Goal: Information Seeking & Learning: Learn about a topic

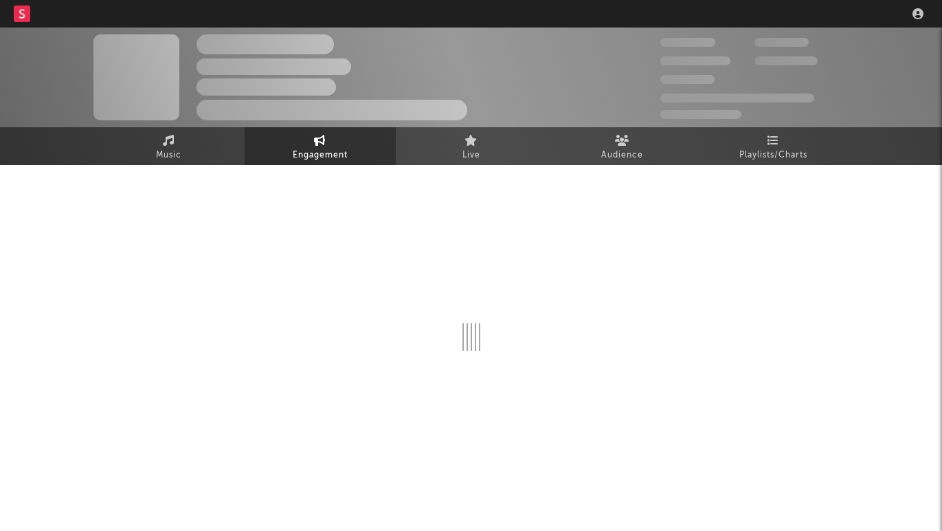
select select "1w"
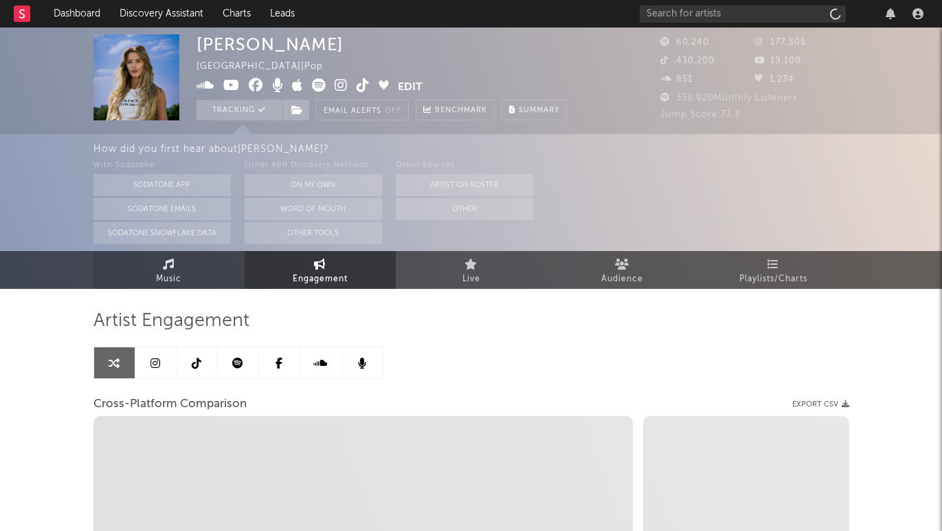
click at [163, 273] on span "Music" at bounding box center [168, 279] width 25 height 16
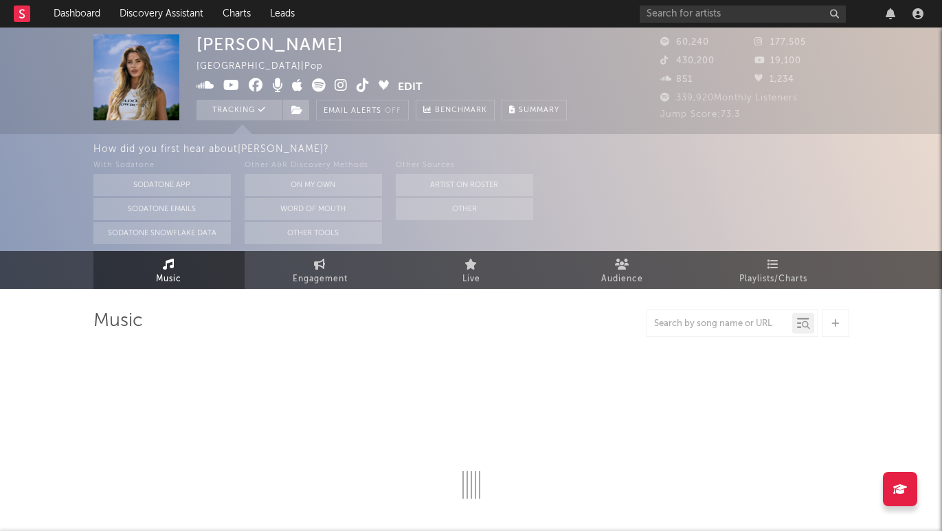
select select "6m"
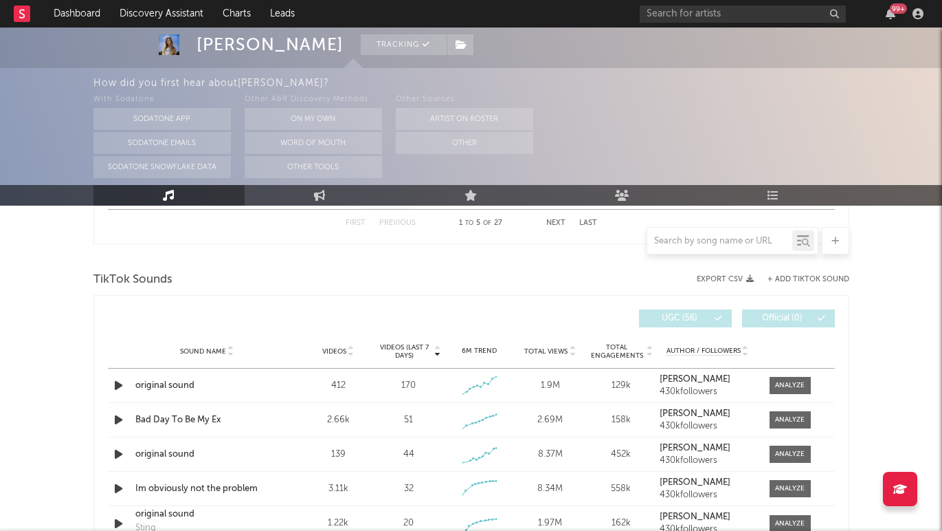
scroll to position [896, 0]
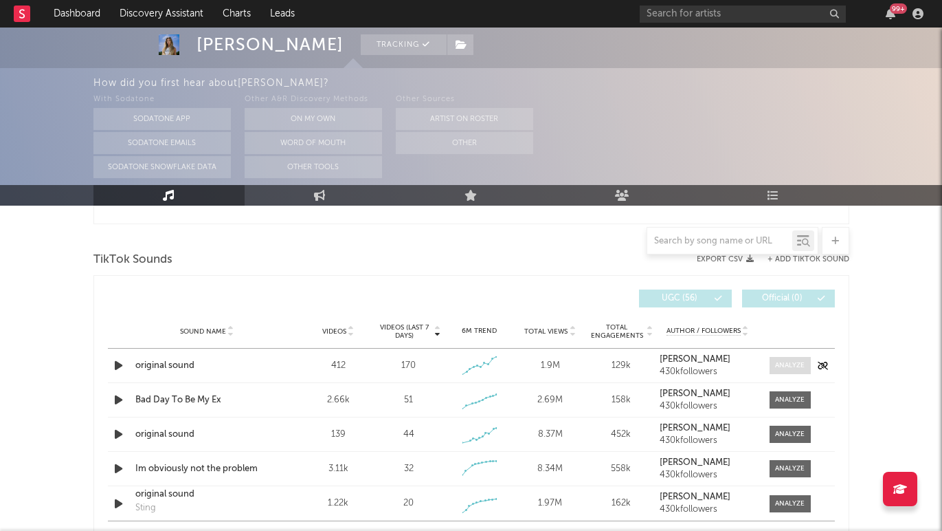
click at [781, 372] on span at bounding box center [790, 365] width 41 height 17
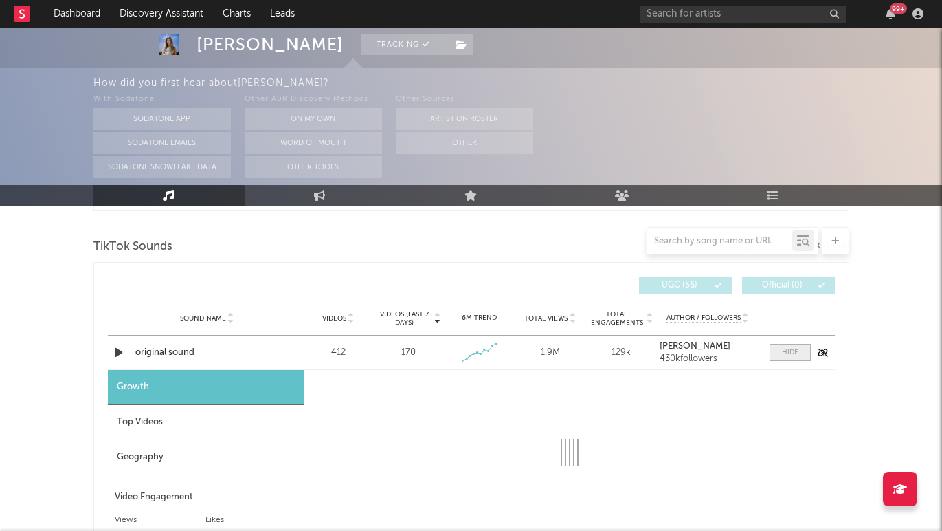
select select "1w"
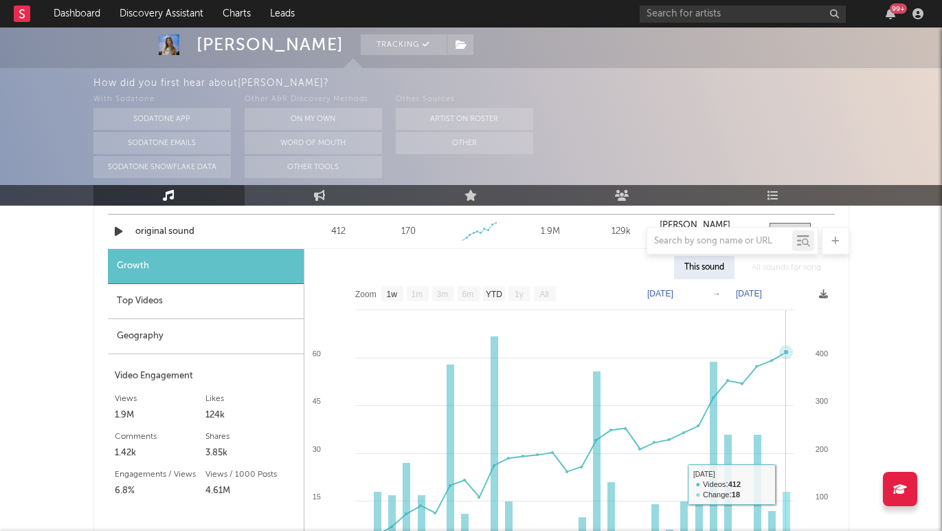
scroll to position [984, 0]
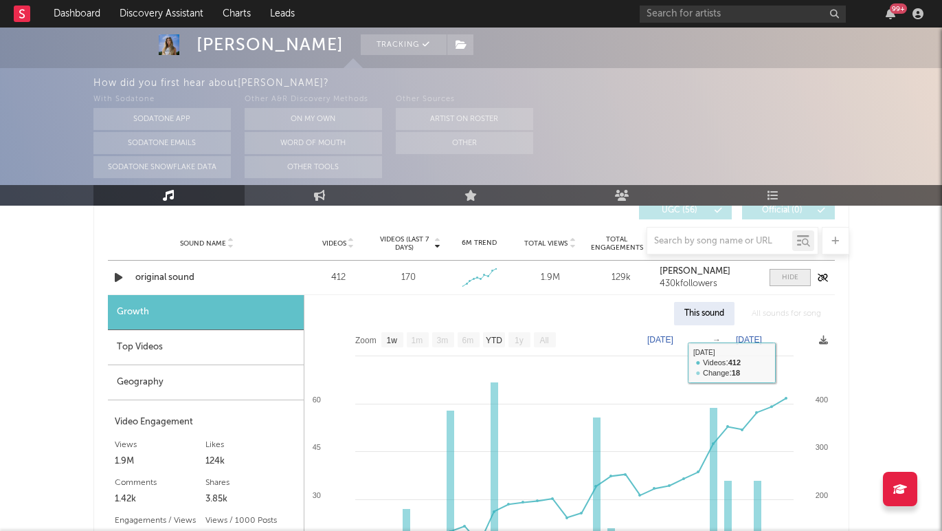
click at [784, 279] on div at bounding box center [790, 277] width 16 height 10
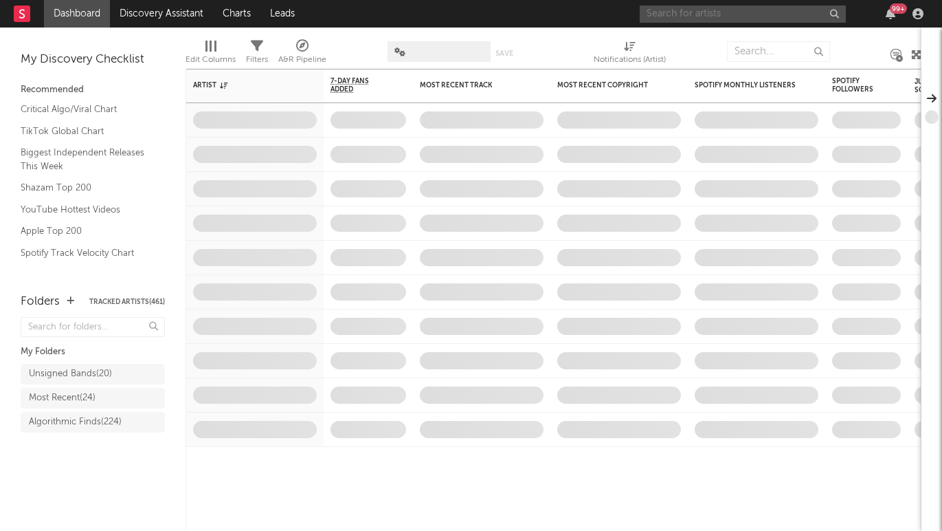
click at [672, 15] on input "text" at bounding box center [743, 13] width 206 height 17
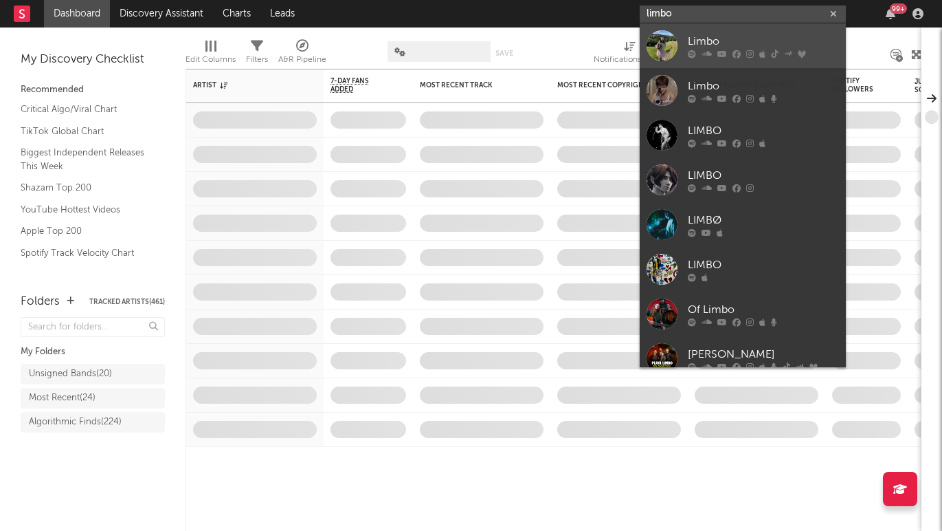
type input "limbo"
click at [692, 45] on div "Limbo" at bounding box center [763, 41] width 151 height 16
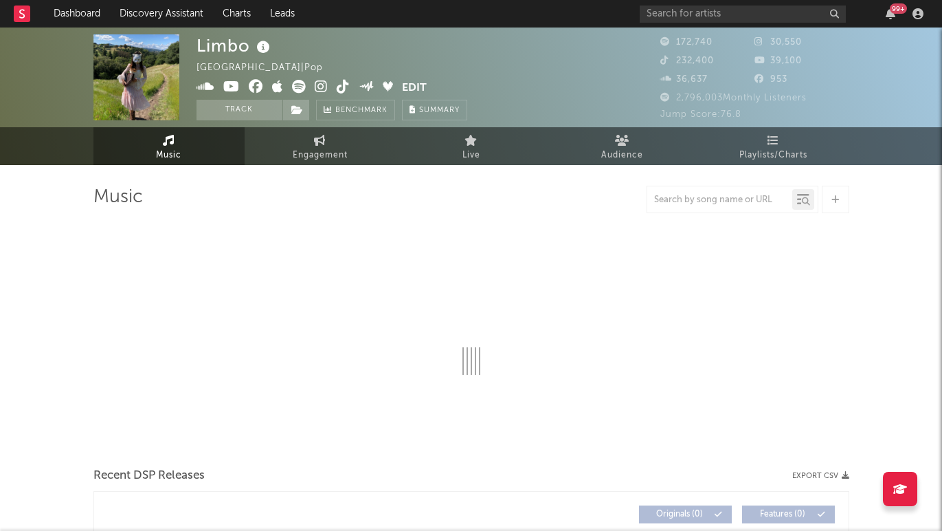
select select "6m"
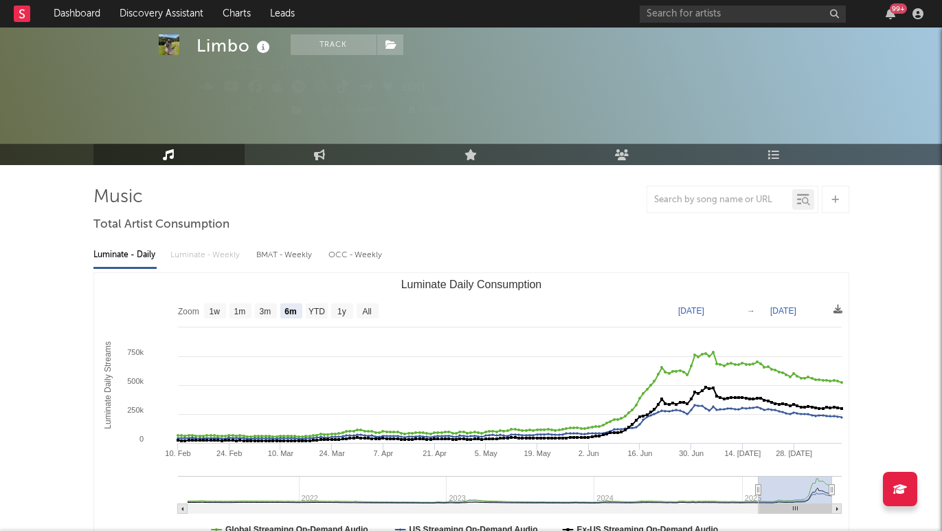
scroll to position [41, 0]
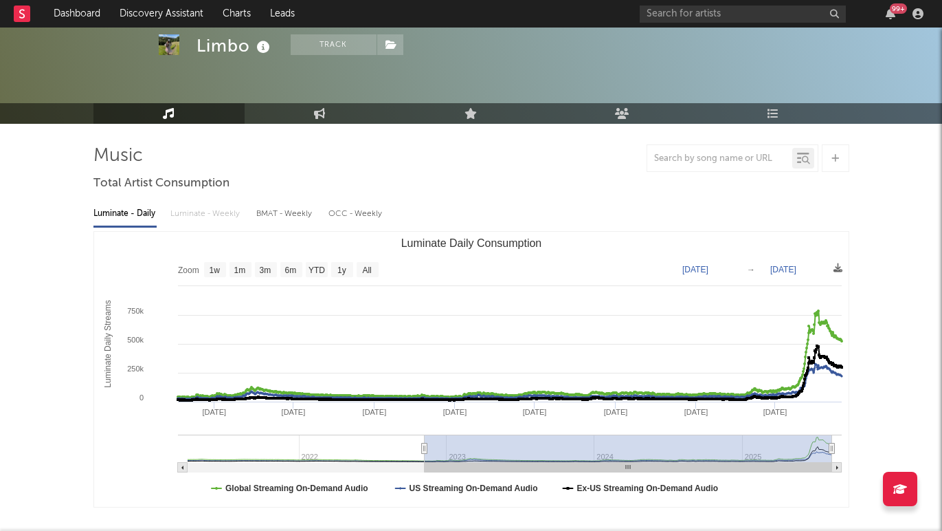
drag, startPoint x: 757, startPoint y: 448, endPoint x: 424, endPoint y: 456, distance: 333.5
click at [424, 456] on g "Luminate Daily Consumption" at bounding box center [510, 453] width 664 height 38
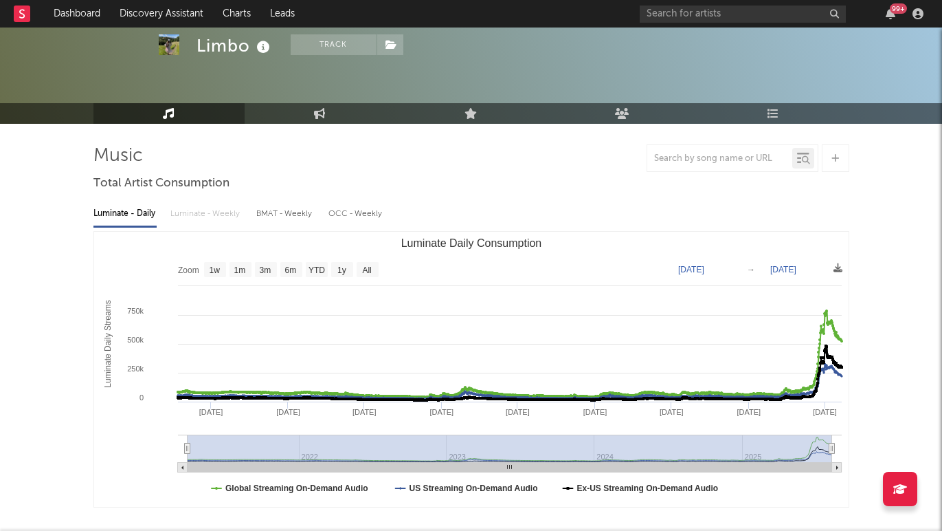
type input "[DATE]"
select select "All"
drag, startPoint x: 424, startPoint y: 451, endPoint x: 153, endPoint y: 454, distance: 270.8
click at [153, 454] on icon "Created with Highcharts 10.3.3 Luminate Daily Streams Luminate Daily Consumptio…" at bounding box center [471, 369] width 755 height 275
drag, startPoint x: 187, startPoint y: 445, endPoint x: 168, endPoint y: 445, distance: 18.6
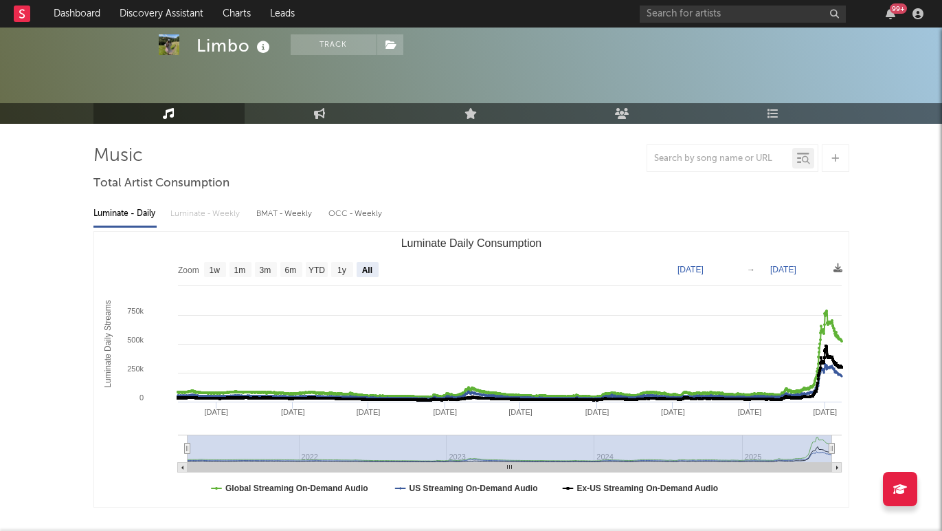
click at [168, 445] on icon "Created with Highcharts 10.3.3 Luminate Daily Streams Luminate Daily Consumptio…" at bounding box center [471, 369] width 755 height 275
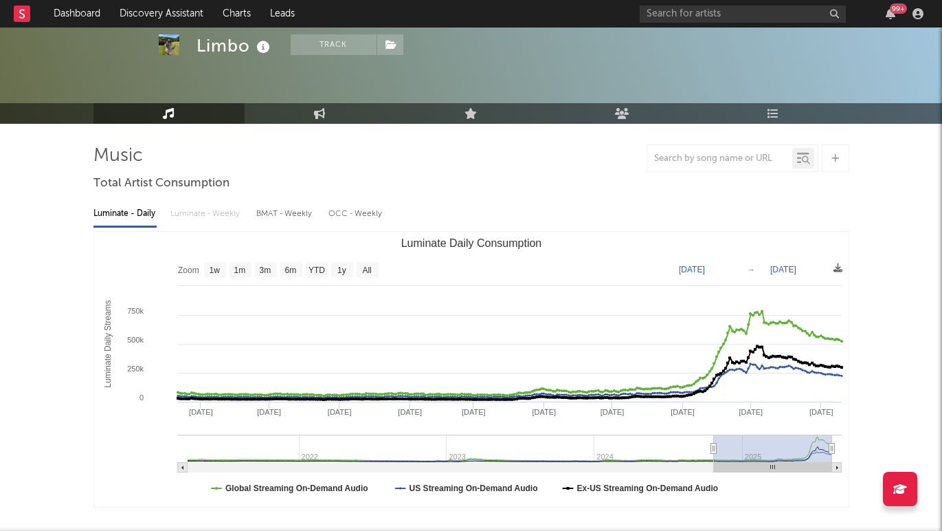
type input "[DATE]"
drag, startPoint x: 186, startPoint y: 447, endPoint x: 715, endPoint y: 461, distance: 528.8
click at [715, 461] on g "Luminate Daily Consumption" at bounding box center [510, 453] width 664 height 38
